Goal: Task Accomplishment & Management: Use online tool/utility

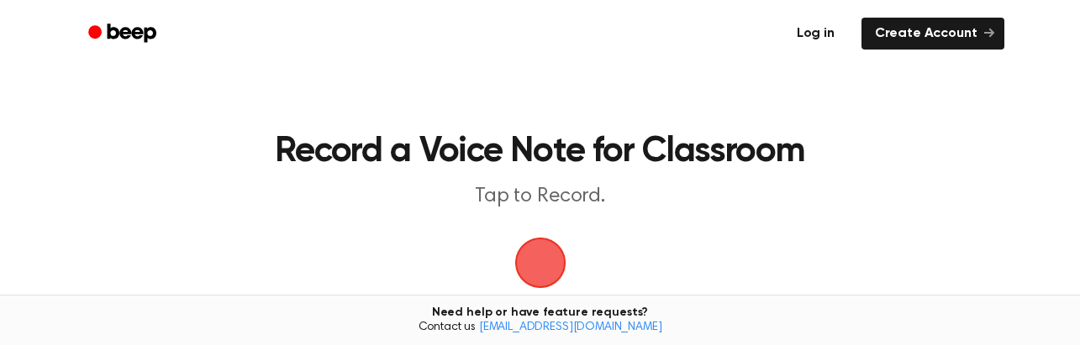
click at [823, 34] on link "Log in" at bounding box center [815, 33] width 71 height 39
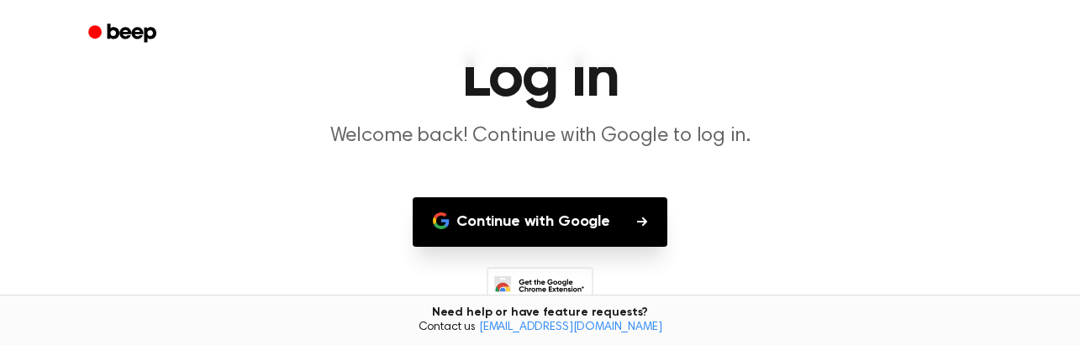
scroll to position [135, 0]
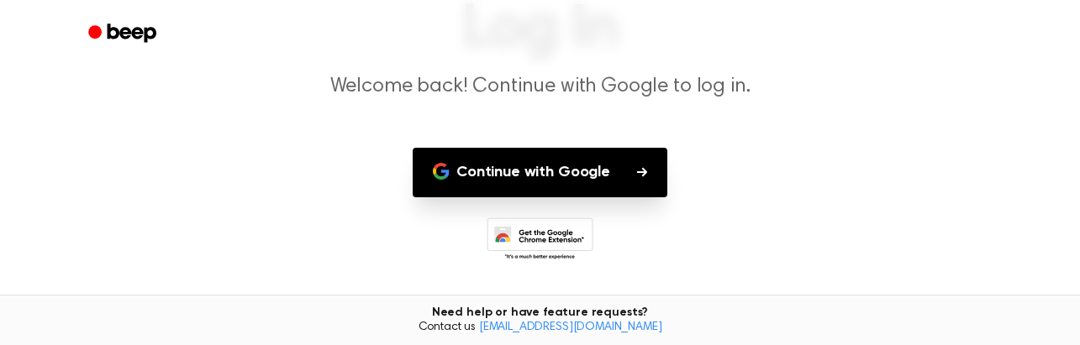
click at [574, 179] on button "Continue with Google" at bounding box center [540, 173] width 255 height 50
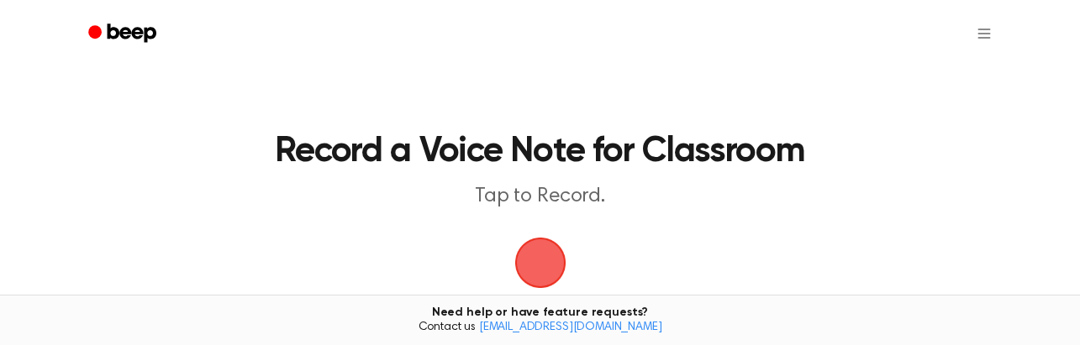
click at [517, 81] on main "Record a Voice Note for Classroom Tap to Record. Recording History Settings Tir…" at bounding box center [540, 292] width 1080 height 584
click at [524, 254] on span "button" at bounding box center [540, 263] width 86 height 86
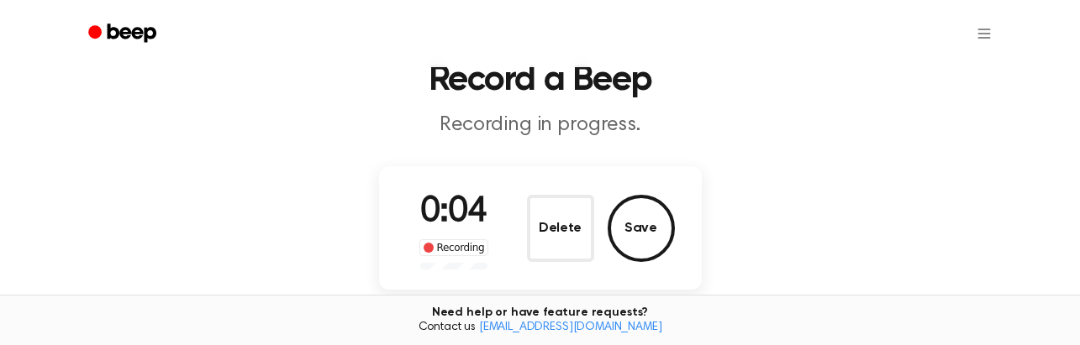
scroll to position [167, 0]
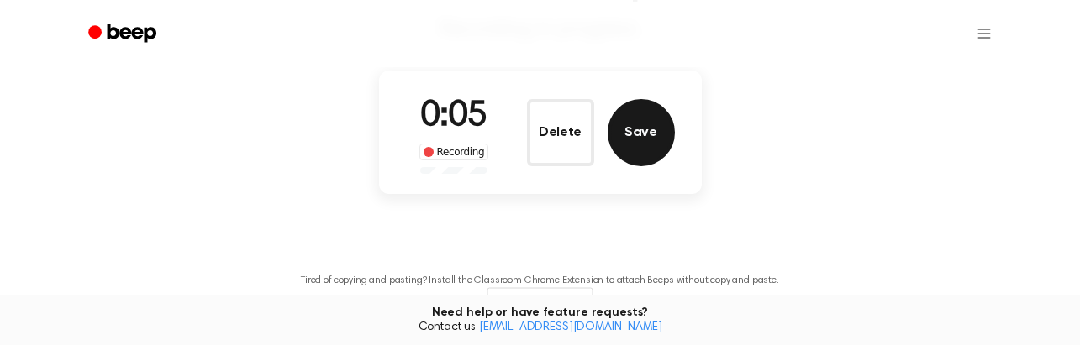
click at [644, 138] on button "Save" at bounding box center [640, 132] width 67 height 67
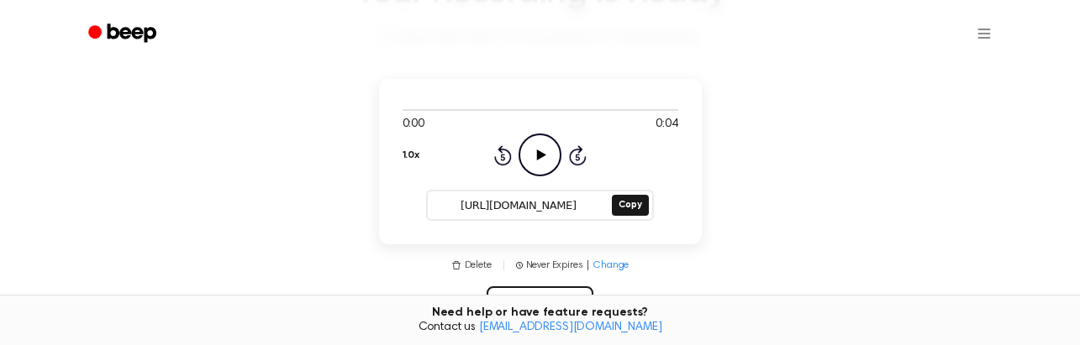
scroll to position [164, 0]
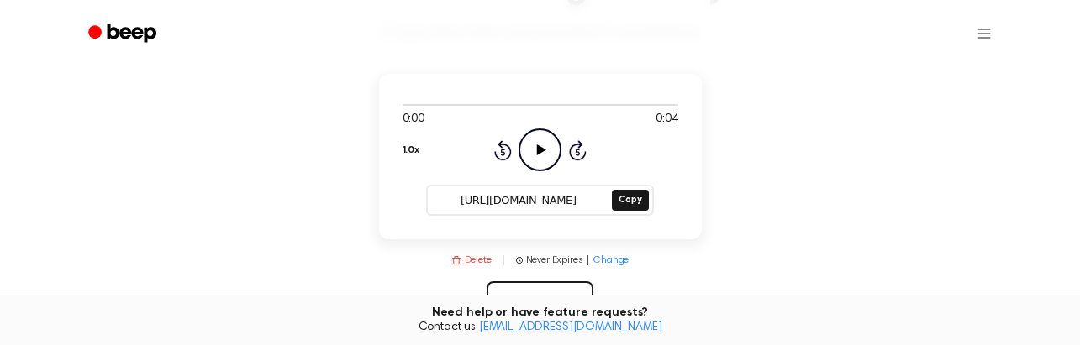
click at [477, 265] on button "Delete" at bounding box center [471, 260] width 40 height 15
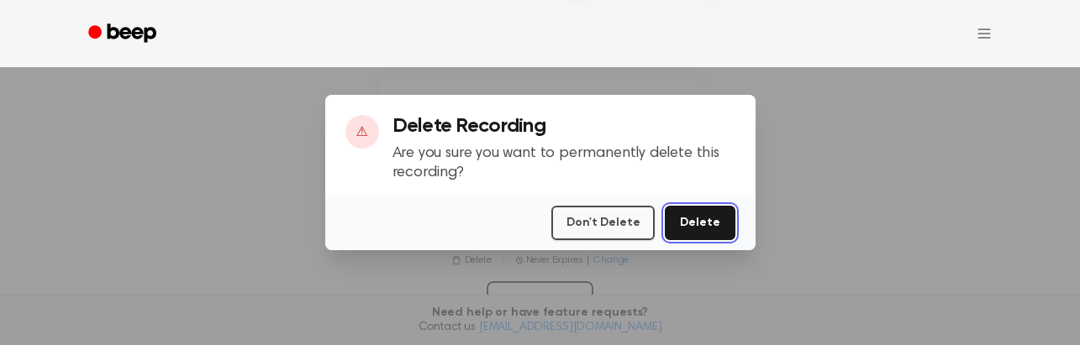
click at [712, 229] on button "Delete" at bounding box center [700, 223] width 70 height 34
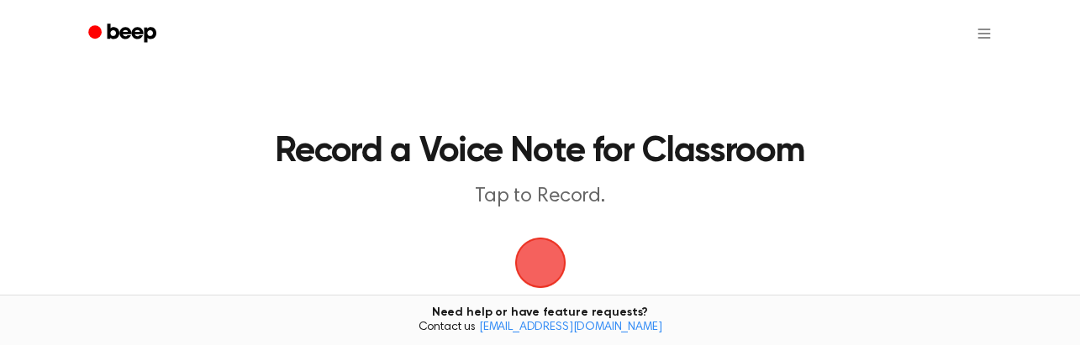
scroll to position [166, 0]
